Goal: Task Accomplishment & Management: Use online tool/utility

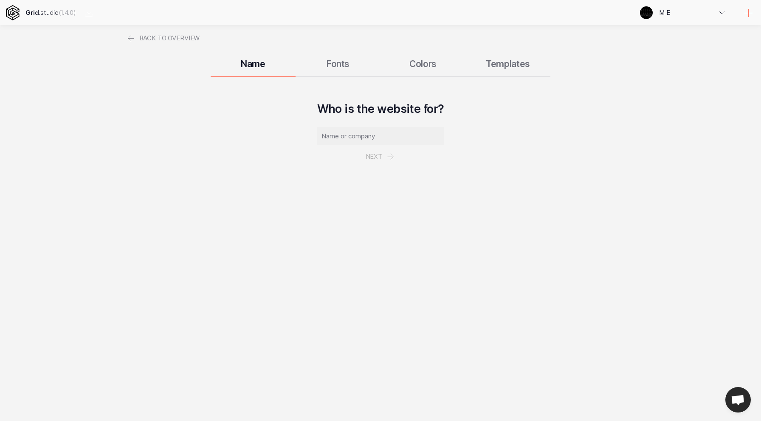
select select
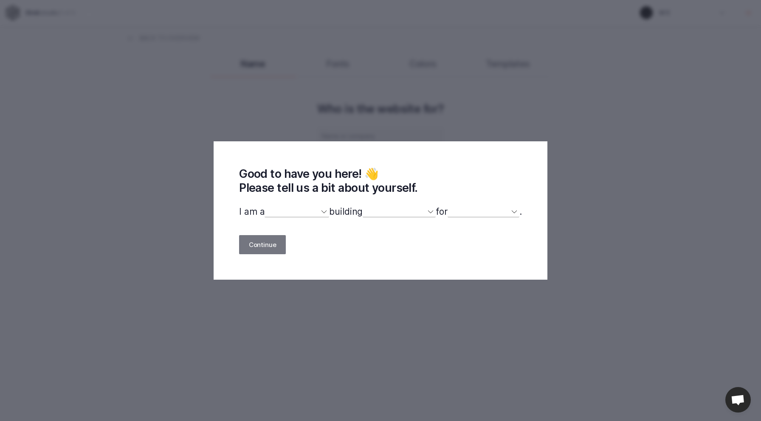
click at [317, 214] on select "designer developer marketer entrepreneur maker person" at bounding box center [297, 211] width 65 height 11
select select "designer"
click at [265, 206] on select "designer developer marketer entrepreneur maker person" at bounding box center [297, 211] width 65 height 11
select select
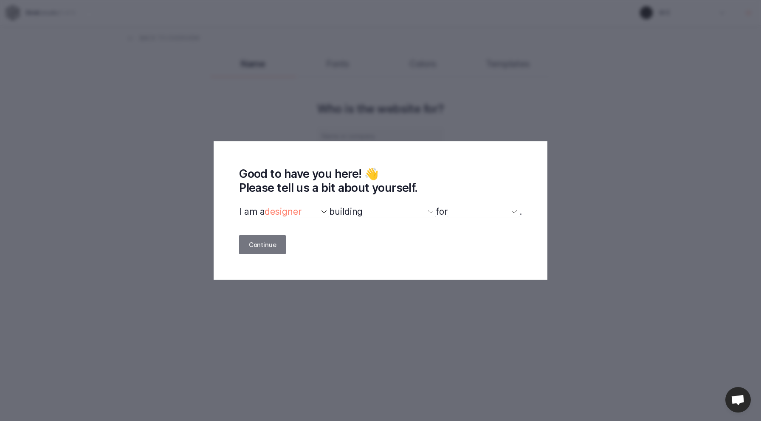
click at [426, 214] on select "a website(s) a portfolio a webshop(s) experiments something else" at bounding box center [399, 211] width 73 height 11
select select "portfolio"
click at [363, 206] on select "a website(s) a portfolio a webshop(s) experiments something else" at bounding box center [399, 211] width 73 height 11
click at [520, 211] on select "myself our company a client a friend clients my dog (other)" at bounding box center [484, 211] width 72 height 11
select select "self"
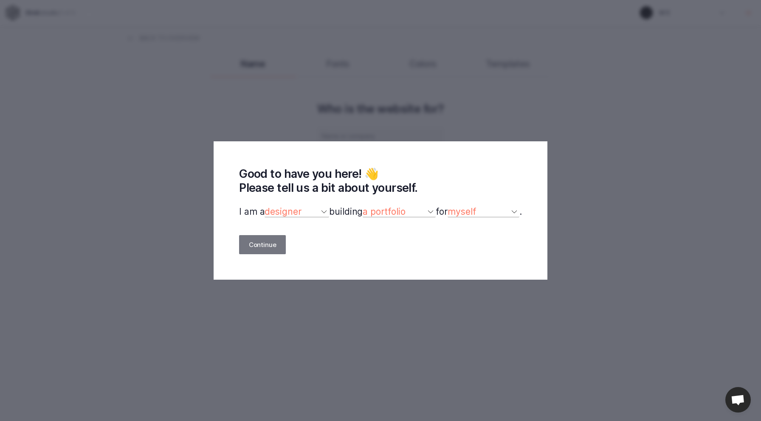
click at [452, 206] on select "myself our company a client a friend clients my dog (other)" at bounding box center [484, 211] width 72 height 11
click at [258, 247] on button "Continue" at bounding box center [262, 244] width 47 height 19
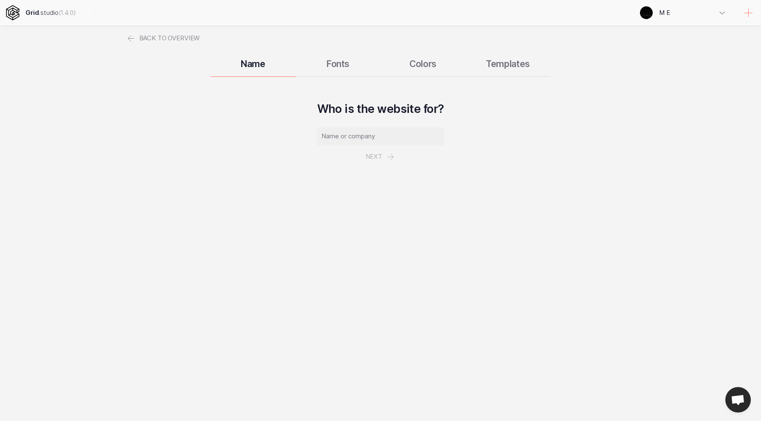
click at [336, 65] on div "Name Fonts Colors Templates" at bounding box center [381, 63] width 510 height 25
click at [391, 142] on input "text" at bounding box center [380, 136] width 127 height 18
click at [340, 138] on input "text" at bounding box center [380, 136] width 127 height 18
click at [366, 136] on input "text" at bounding box center [380, 136] width 127 height 18
type input "[PERSON_NAME]"
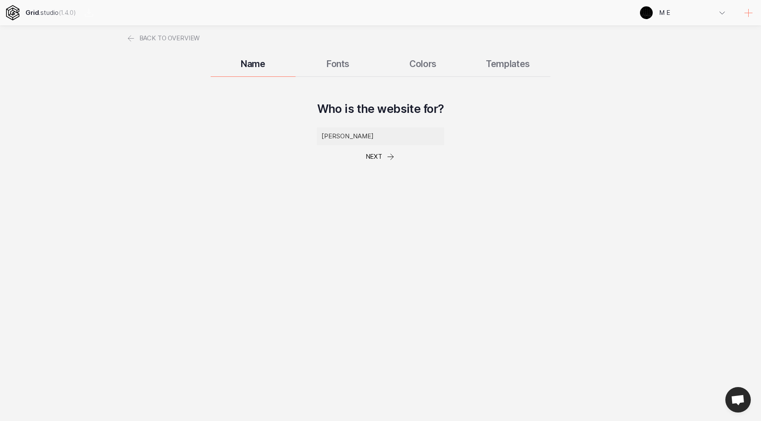
click at [386, 157] on icon at bounding box center [391, 157] width 10 height 10
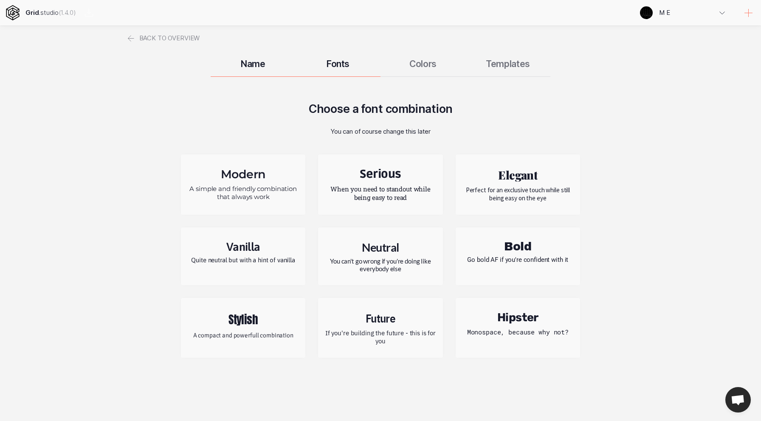
click at [267, 173] on h2 "Modern" at bounding box center [243, 174] width 112 height 14
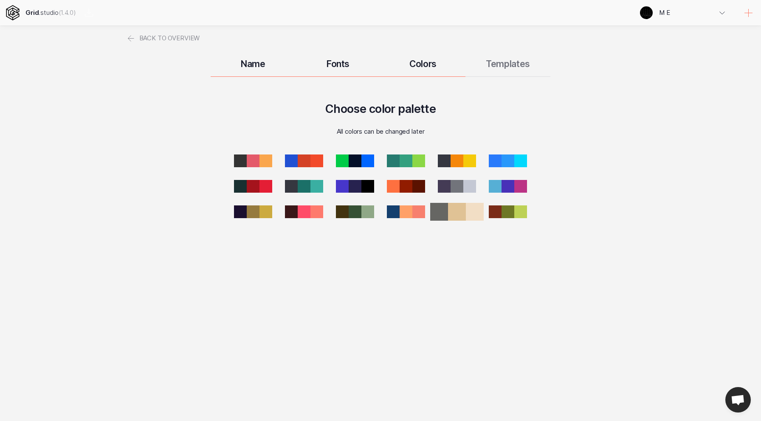
click at [459, 214] on div at bounding box center [457, 212] width 18 height 18
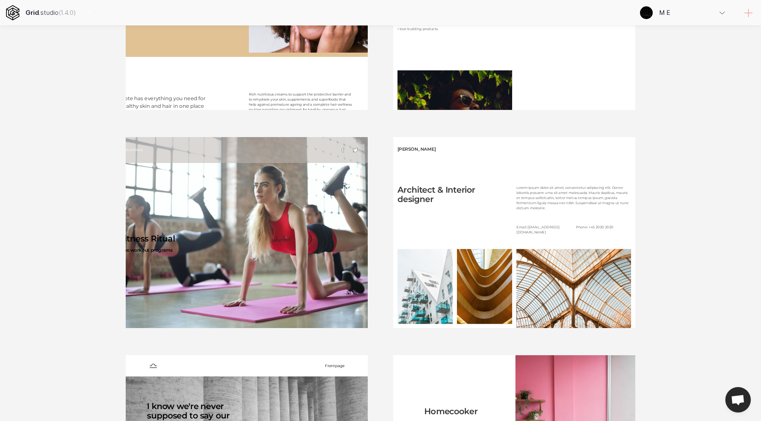
scroll to position [456, 0]
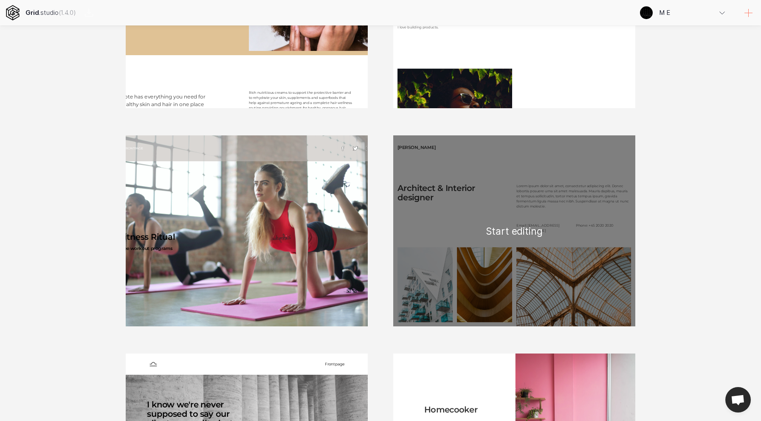
click at [562, 239] on div "[PERSON_NAME] & Interior designer Lorem ipsum dolor sit amet, consectetur adipi…" at bounding box center [514, 231] width 242 height 191
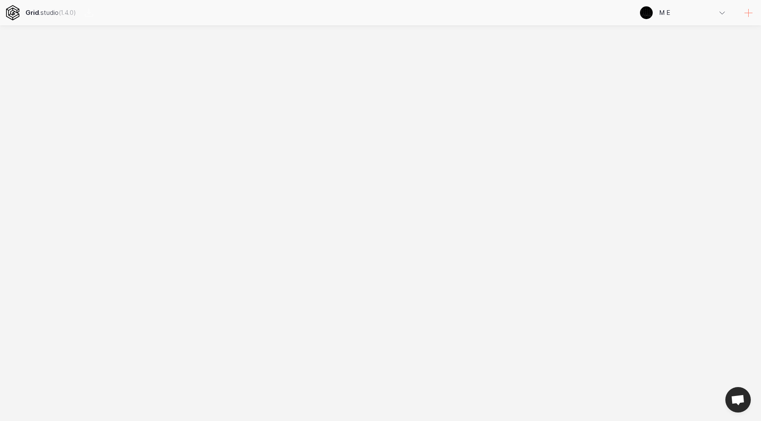
scroll to position [0, 0]
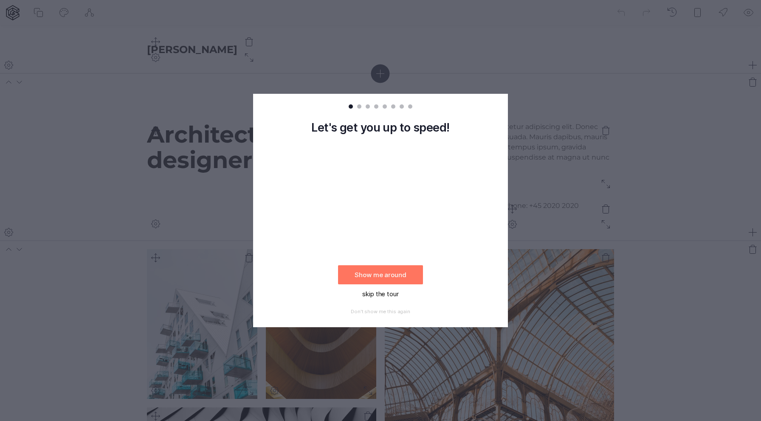
click at [404, 291] on button "skip the tour" at bounding box center [380, 294] width 85 height 19
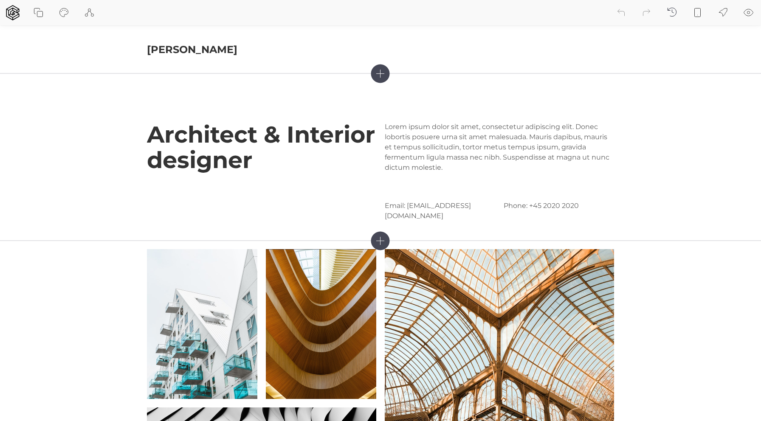
click at [379, 73] on icon at bounding box center [380, 74] width 19 height 19
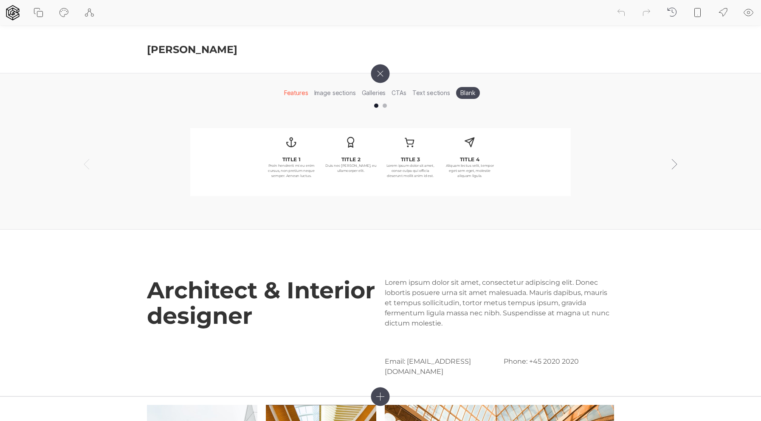
click at [379, 73] on icon at bounding box center [380, 74] width 26 height 26
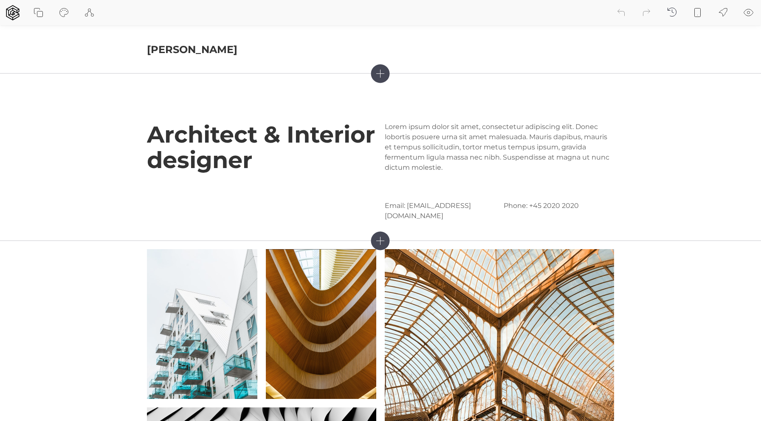
click at [378, 245] on icon at bounding box center [380, 241] width 19 height 19
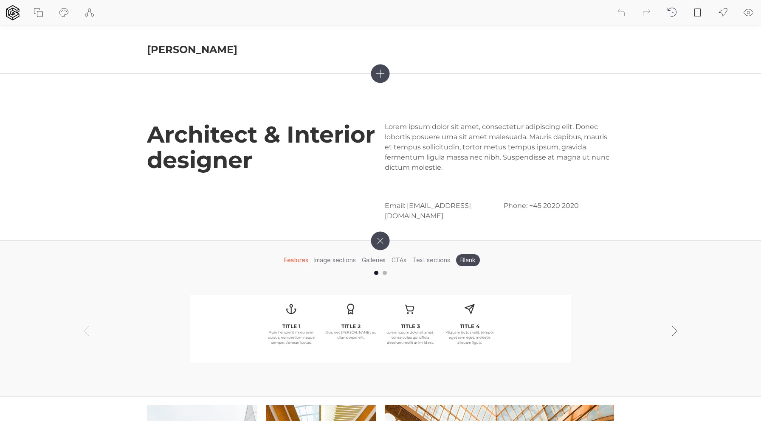
click at [378, 245] on icon at bounding box center [380, 241] width 26 height 26
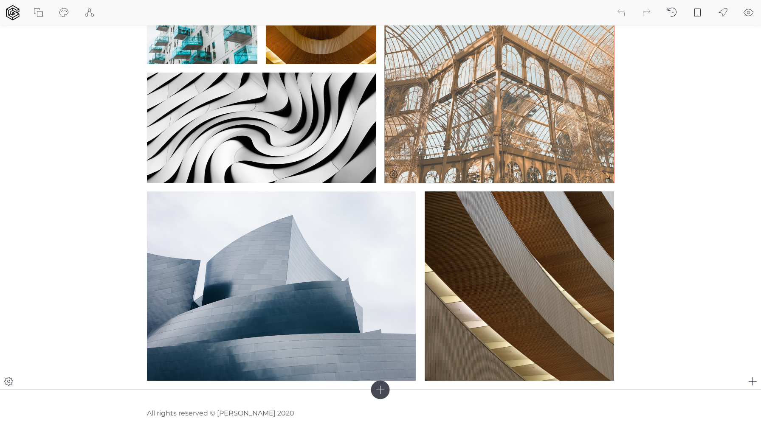
scroll to position [352, 0]
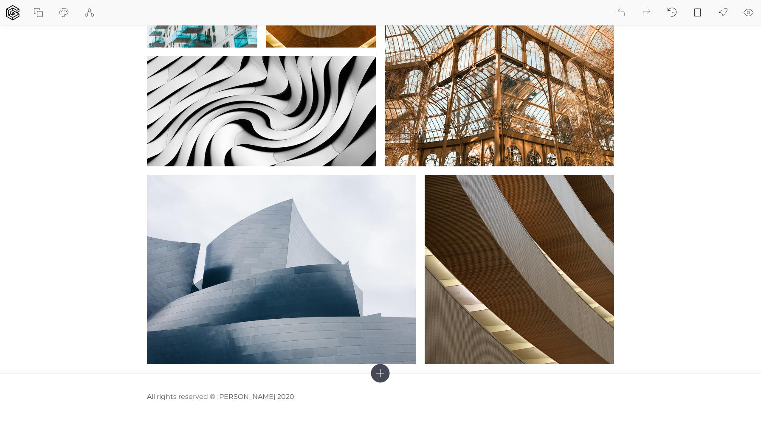
click at [381, 382] on icon at bounding box center [380, 373] width 19 height 19
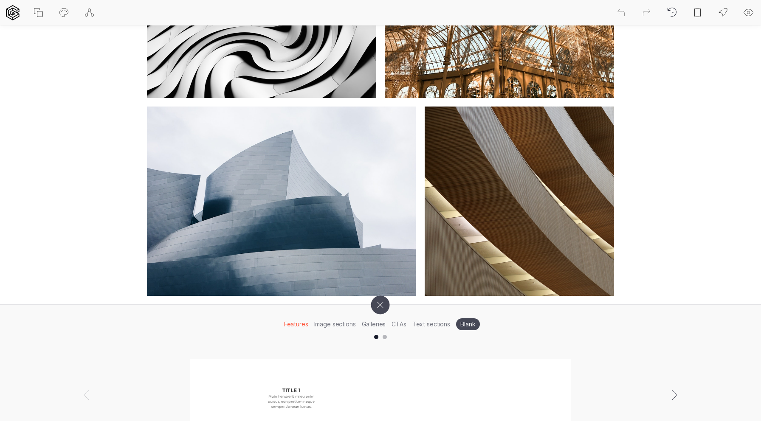
scroll to position [508, 0]
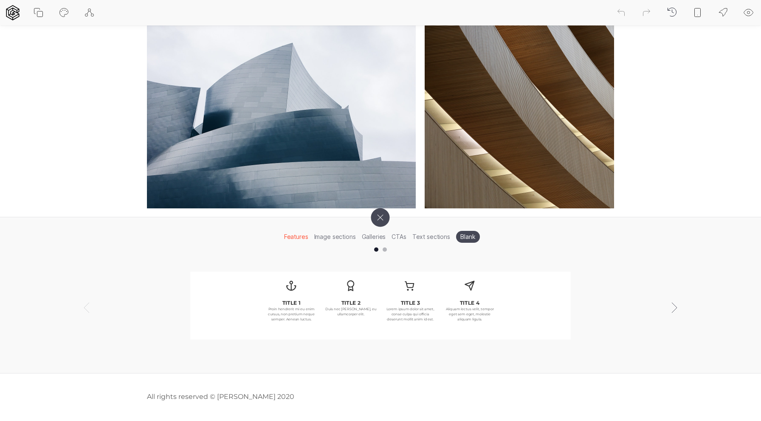
click at [380, 218] on icon at bounding box center [380, 217] width 26 height 26
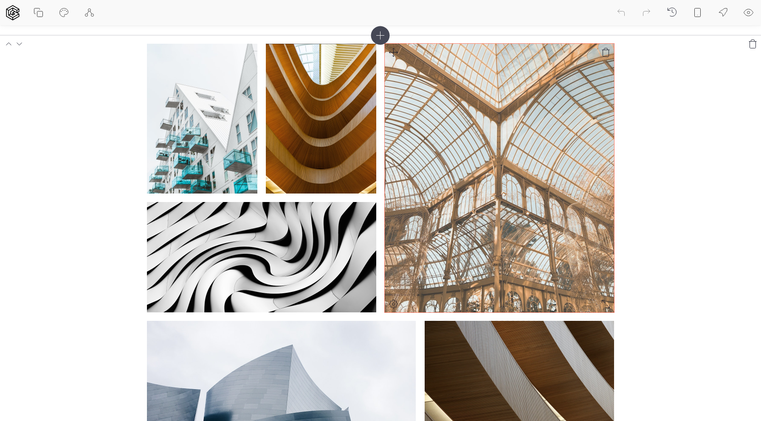
scroll to position [0, 0]
